Goal: Entertainment & Leisure: Consume media (video, audio)

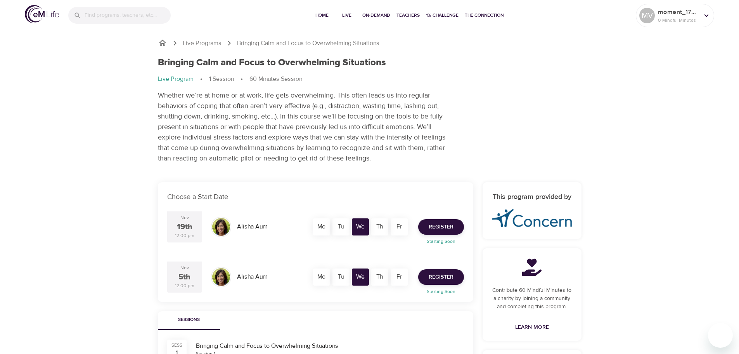
click at [325, 63] on h1 "Bringing Calm and Focus to Overwhelming Situations" at bounding box center [272, 62] width 228 height 11
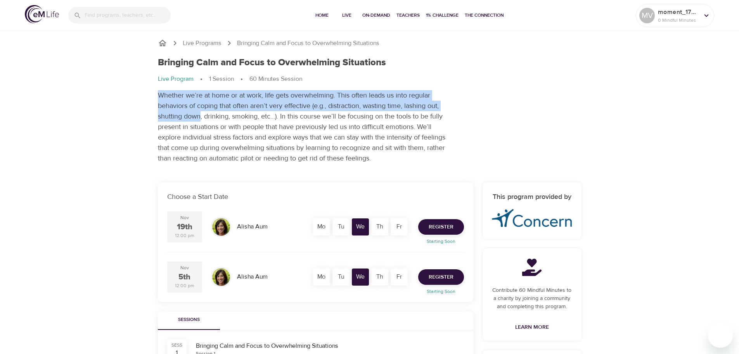
drag, startPoint x: 159, startPoint y: 96, endPoint x: 201, endPoint y: 121, distance: 48.9
click at [201, 121] on p "Whether we’re at home or at work, life gets overwhelming. This often leads us i…" at bounding box center [303, 126] width 291 height 73
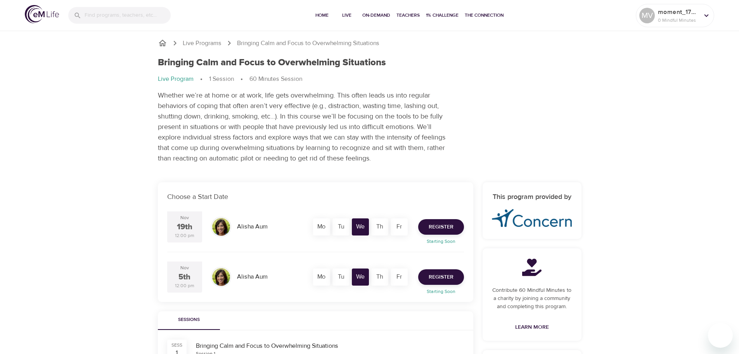
click at [314, 119] on p "Whether we’re at home or at work, life gets overwhelming. This often leads us i…" at bounding box center [303, 126] width 291 height 73
click at [296, 101] on p "Whether we’re at home or at work, life gets overwhelming. This often leads us i…" at bounding box center [303, 126] width 291 height 73
click at [175, 106] on p "Whether we’re at home or at work, life gets overwhelming. This often leads us i…" at bounding box center [303, 126] width 291 height 73
click at [317, 111] on p "Whether we’re at home or at work, life gets overwhelming. This often leads us i…" at bounding box center [303, 126] width 291 height 73
click at [318, 116] on p "Whether we’re at home or at work, life gets overwhelming. This often leads us i…" at bounding box center [303, 126] width 291 height 73
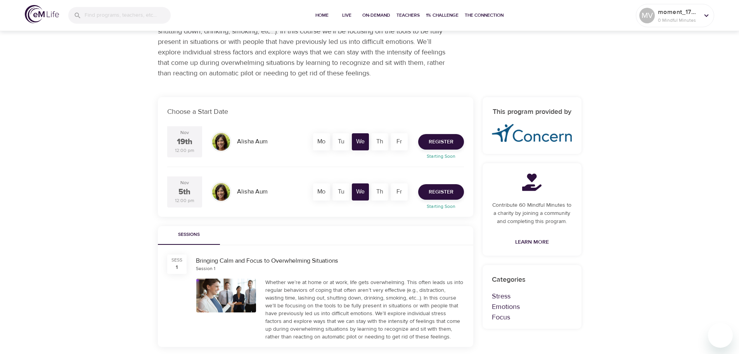
scroll to position [116, 0]
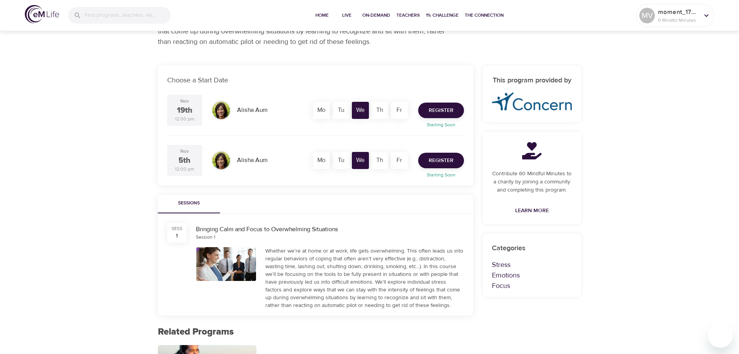
click at [237, 160] on div "[PERSON_NAME]" at bounding box center [270, 160] width 72 height 15
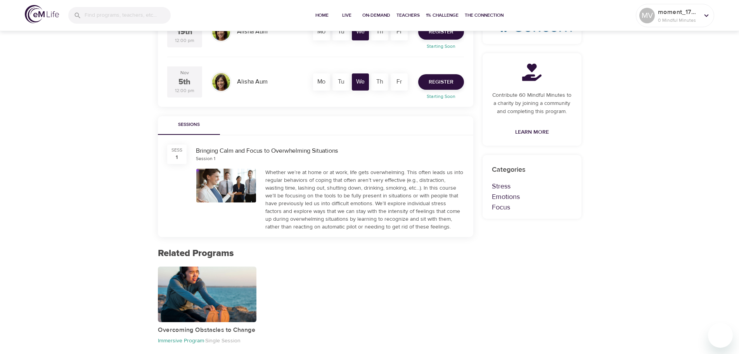
scroll to position [200, 0]
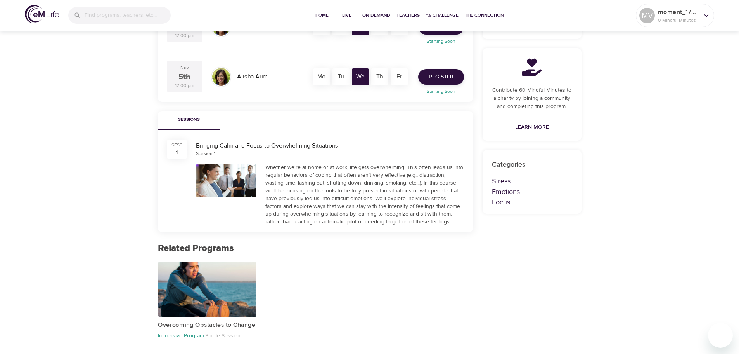
click at [174, 148] on div "SESS" at bounding box center [177, 145] width 11 height 7
click at [303, 163] on div "Whether we’re at home or at work, life gets overwhelming. This often leads us i…" at bounding box center [365, 193] width 208 height 68
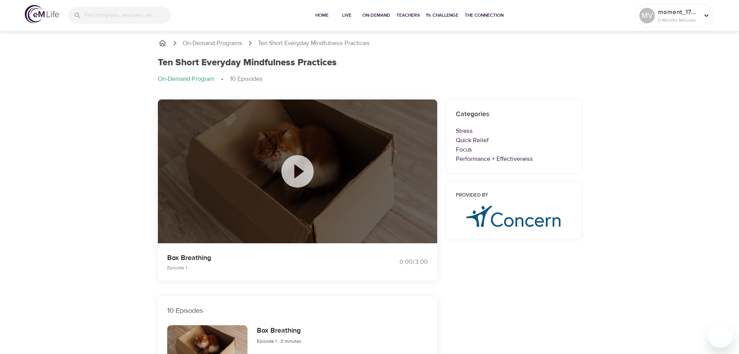
click at [297, 173] on icon at bounding box center [297, 171] width 39 height 39
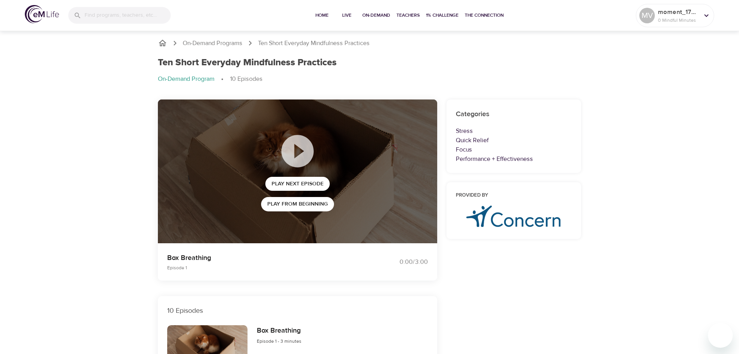
scroll to position [310, 0]
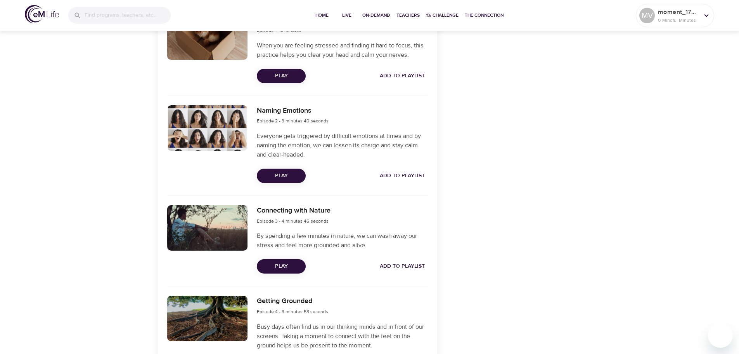
click at [282, 176] on span "Play" at bounding box center [281, 176] width 36 height 10
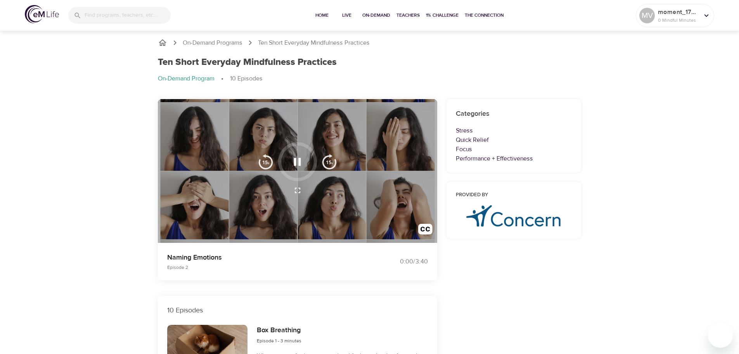
scroll to position [0, 0]
click at [295, 162] on icon "button" at bounding box center [297, 162] width 7 height 8
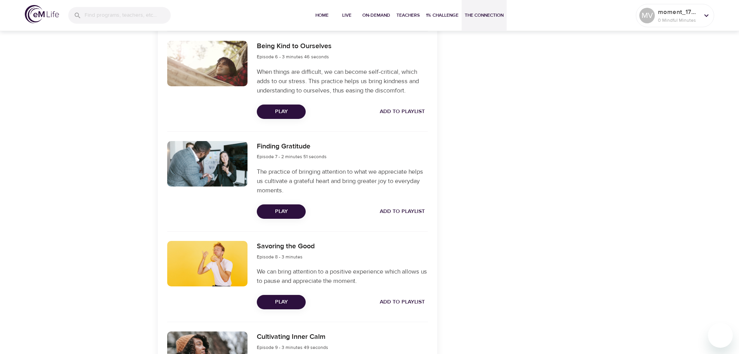
scroll to position [737, 0]
